Goal: Task Accomplishment & Management: Manage account settings

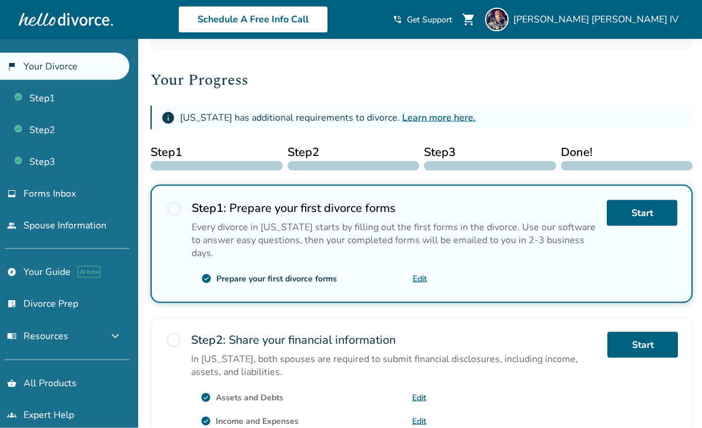
scroll to position [133, 0]
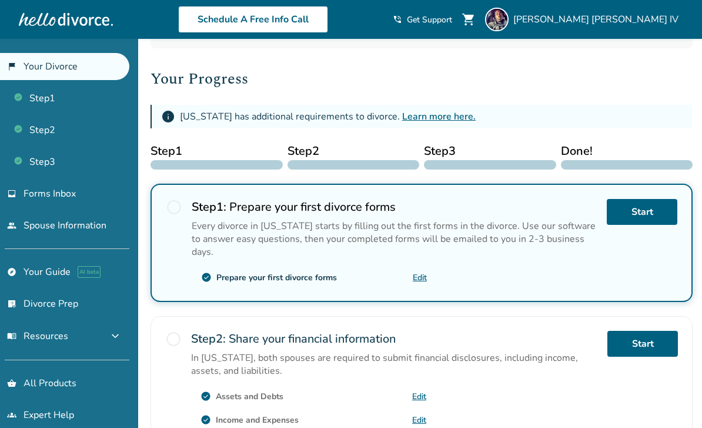
click at [45, 196] on span "Forms Inbox" at bounding box center [50, 193] width 52 height 13
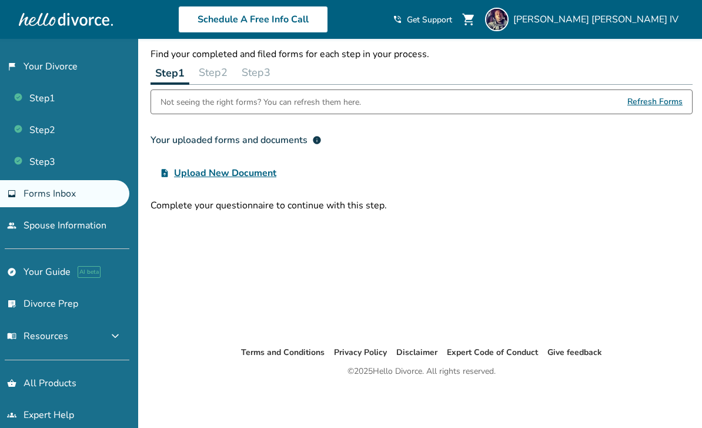
click at [51, 232] on link "people Spouse Information" at bounding box center [64, 225] width 129 height 27
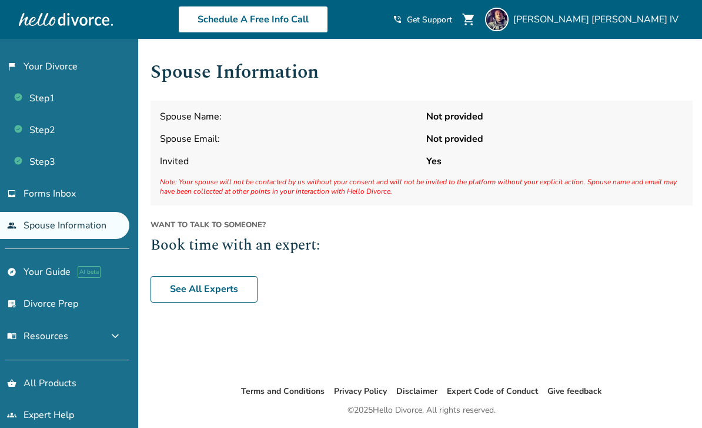
click at [662, 28] on div "Moses Jefferies IV" at bounding box center [584, 20] width 198 height 24
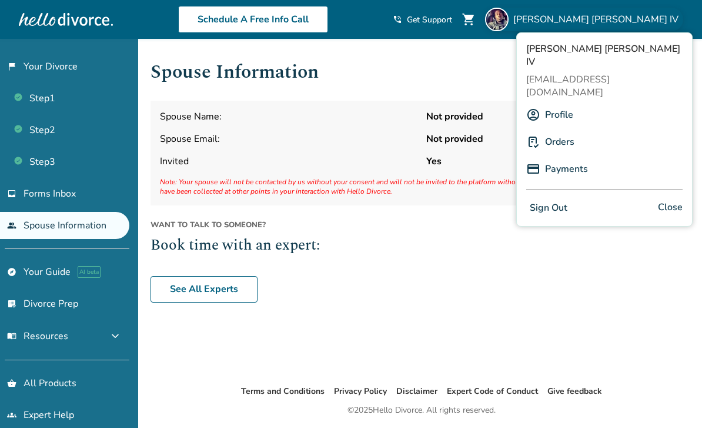
click at [565, 199] on button "Sign Out" at bounding box center [548, 207] width 45 height 17
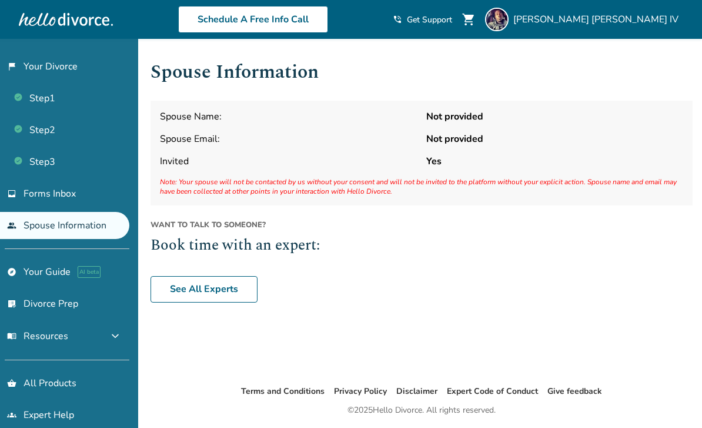
click at [38, 71] on link "flag_2 Your Divorce" at bounding box center [64, 66] width 129 height 27
